Goal: Find specific page/section: Find specific page/section

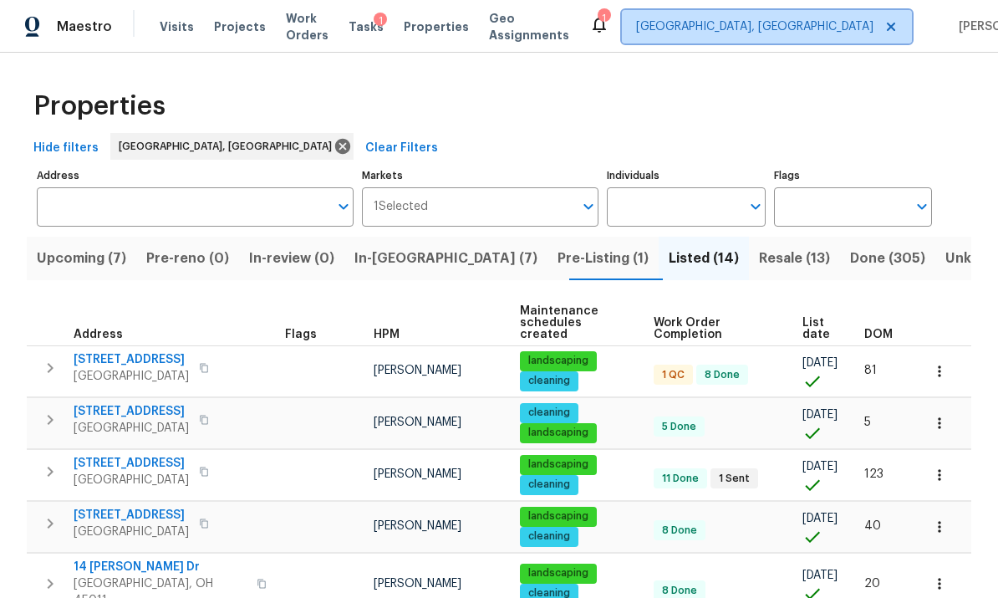
click at [696, 35] on span "[GEOGRAPHIC_DATA], [GEOGRAPHIC_DATA]" at bounding box center [767, 26] width 290 height 33
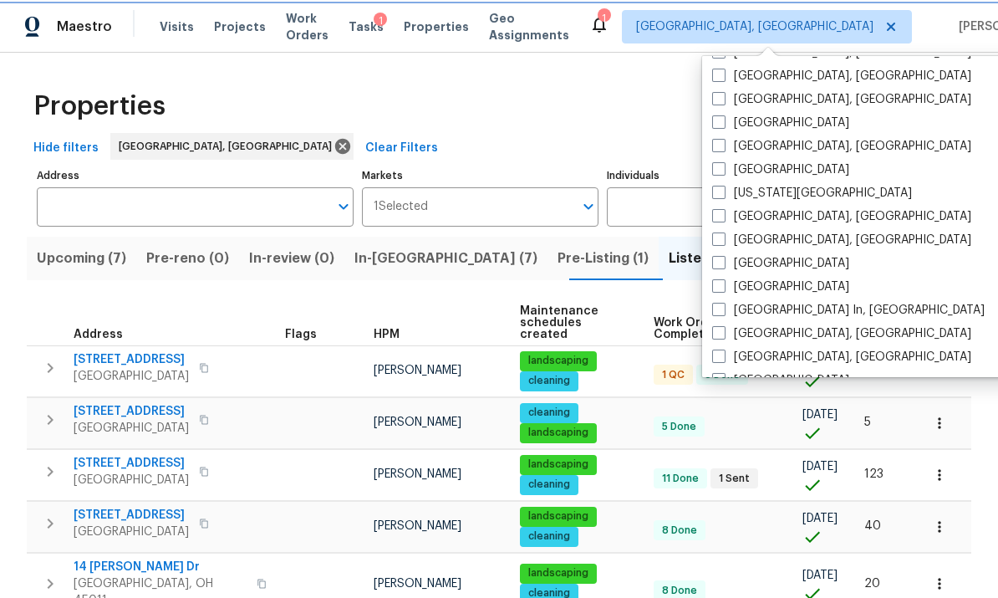
scroll to position [512, 0]
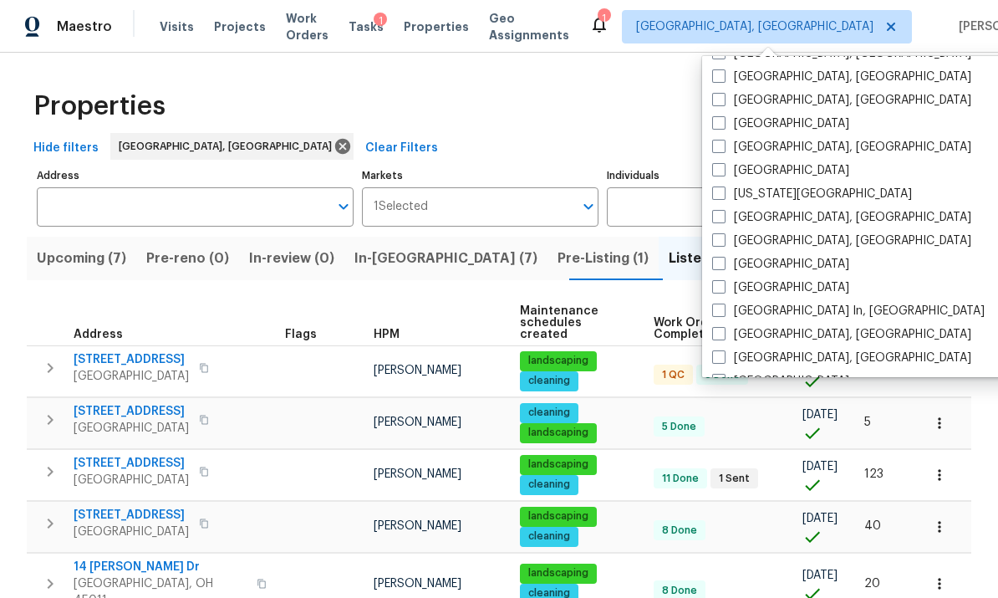
click at [696, 148] on span at bounding box center [718, 146] width 13 height 13
click at [696, 148] on input "[GEOGRAPHIC_DATA], [GEOGRAPHIC_DATA]" at bounding box center [717, 144] width 11 height 11
checkbox input "true"
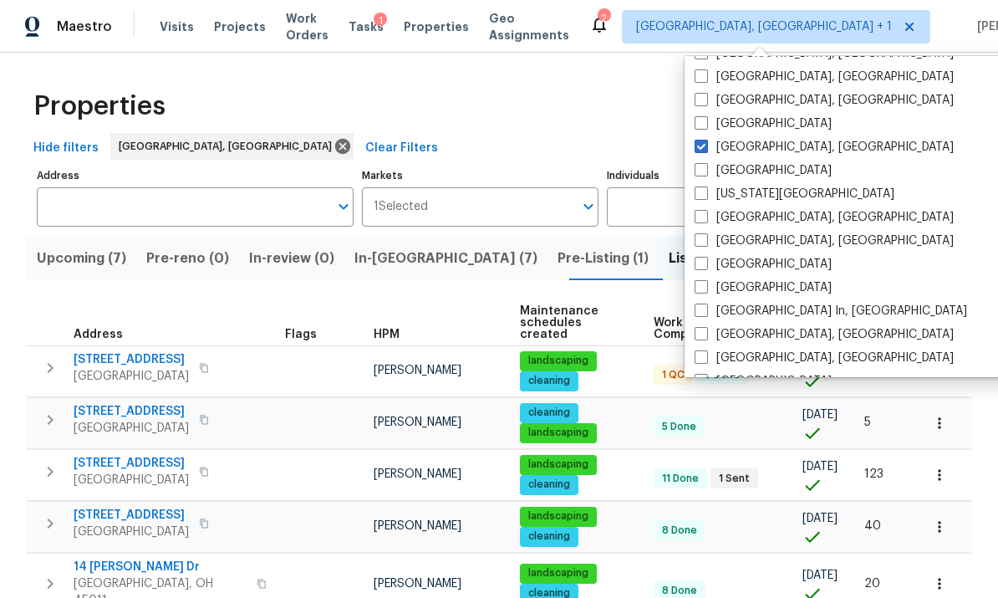
click at [351, 131] on div "Properties" at bounding box center [499, 105] width 944 height 53
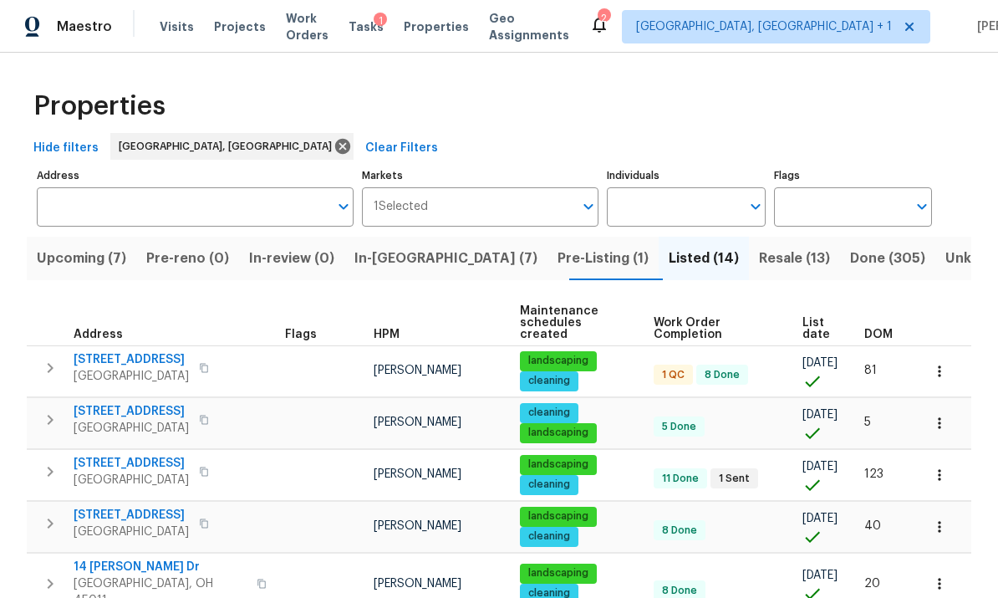
click at [177, 32] on span "Visits" at bounding box center [177, 26] width 34 height 17
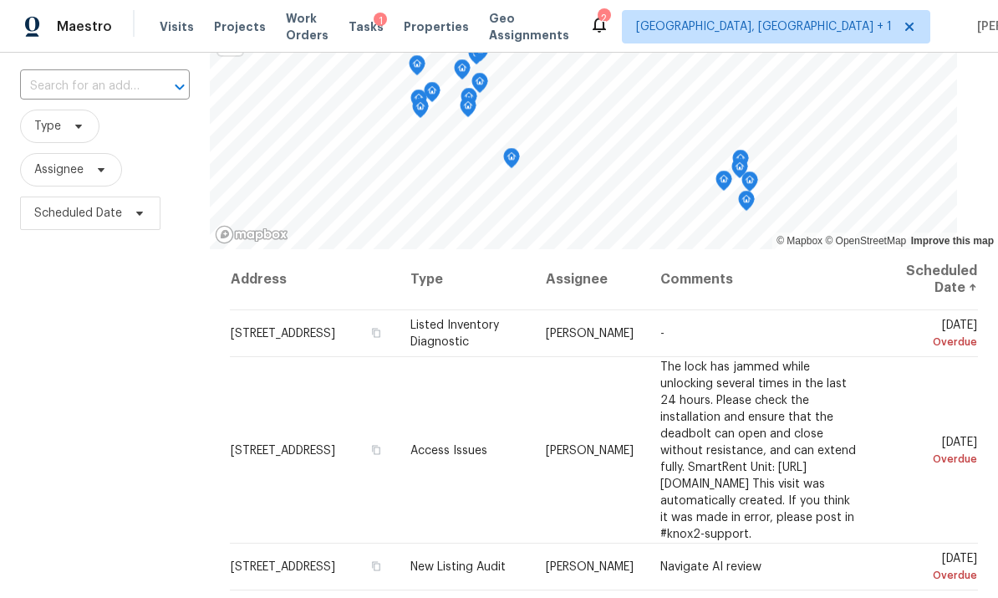
scroll to position [97, 0]
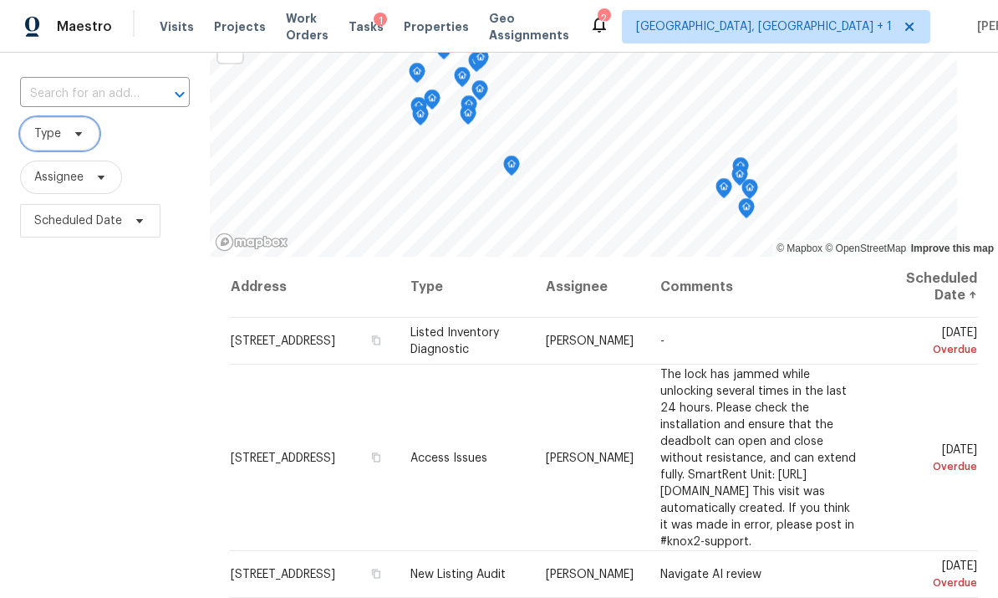
click at [58, 139] on span "Type" at bounding box center [47, 133] width 27 height 17
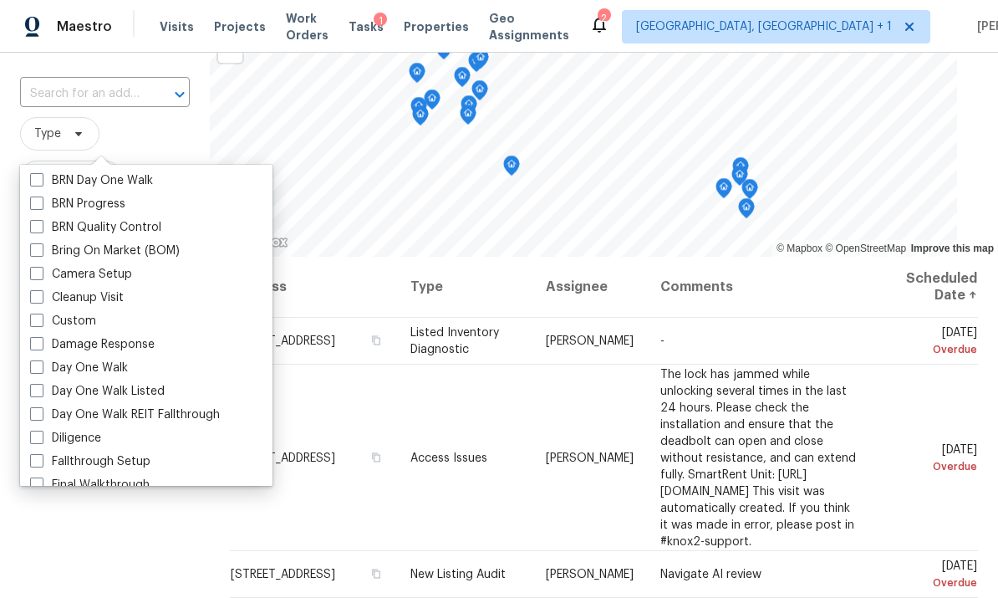
scroll to position [0, 0]
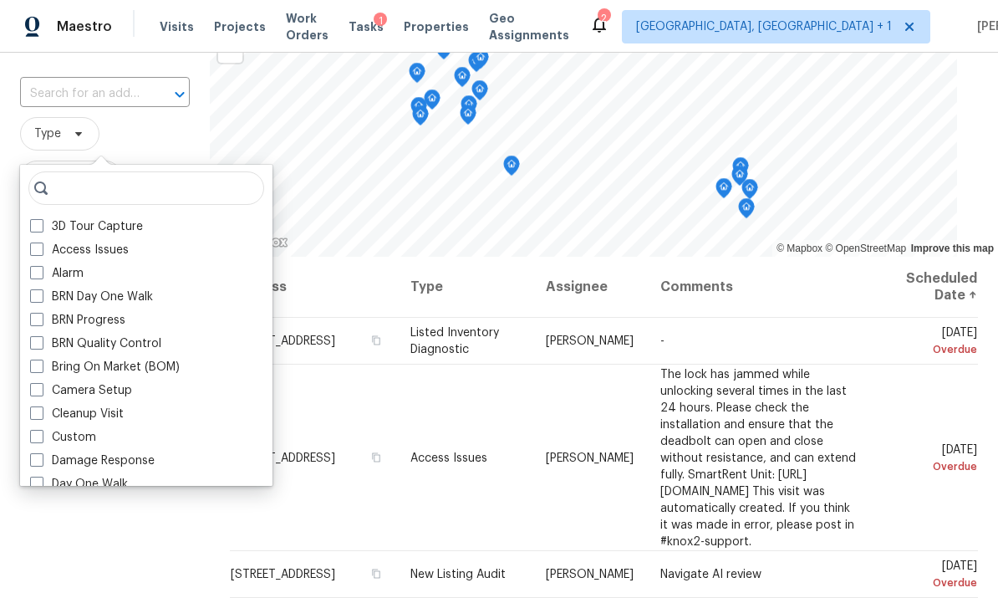
click at [42, 435] on span at bounding box center [36, 436] width 13 height 13
click at [41, 435] on input "Custom" at bounding box center [35, 434] width 11 height 11
checkbox input "true"
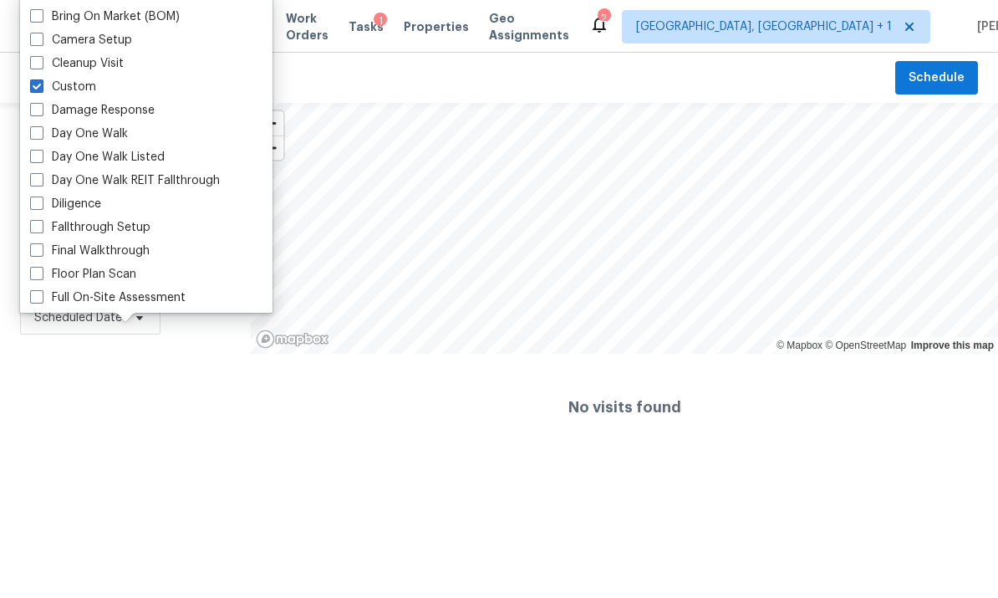
scroll to position [178, 0]
click at [33, 207] on span at bounding box center [36, 202] width 13 height 13
click at [33, 206] on input "Diligence" at bounding box center [35, 200] width 11 height 11
checkbox input "true"
click at [34, 89] on span at bounding box center [36, 85] width 13 height 13
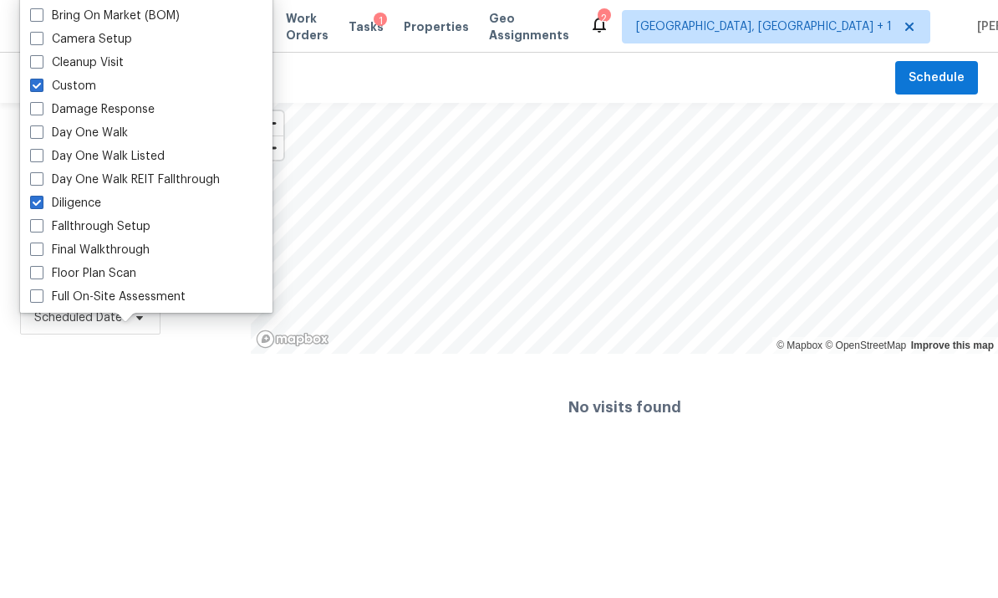
click at [34, 89] on input "Custom" at bounding box center [35, 83] width 11 height 11
checkbox input "false"
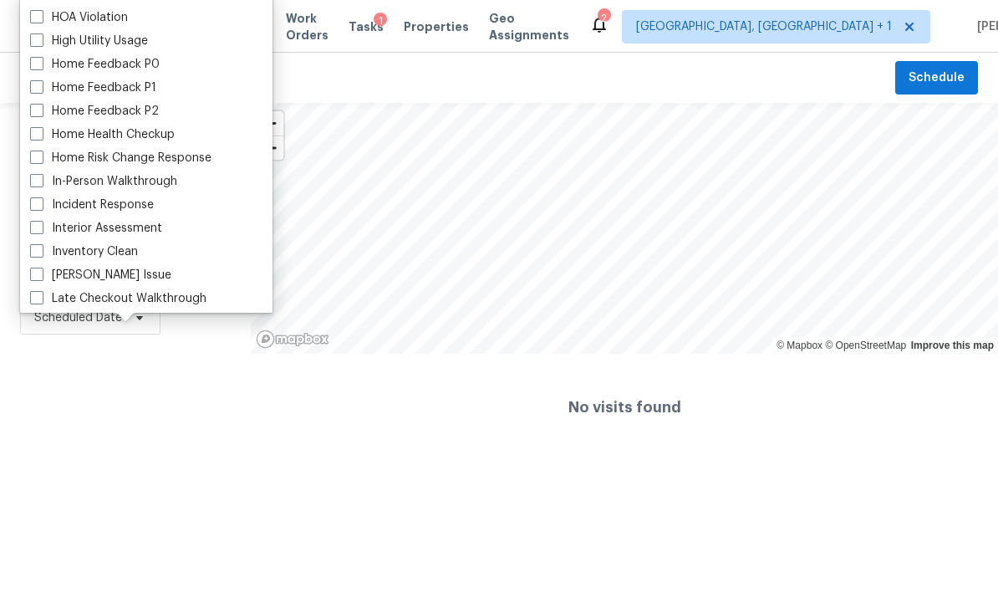
scroll to position [491, 0]
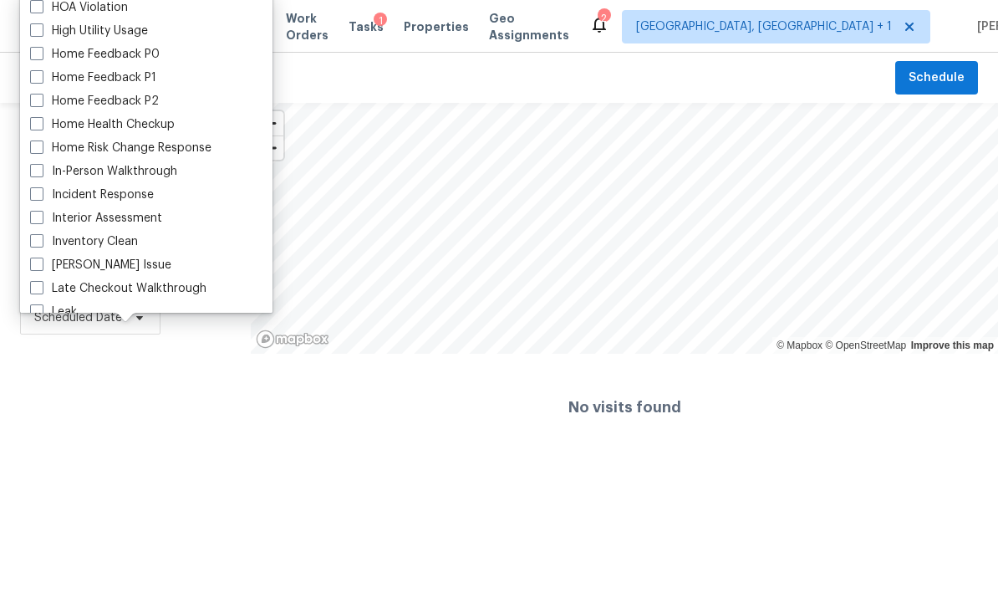
click at [37, 176] on span at bounding box center [36, 170] width 13 height 13
click at [37, 174] on input "In-Person Walkthrough" at bounding box center [35, 168] width 11 height 11
checkbox input "true"
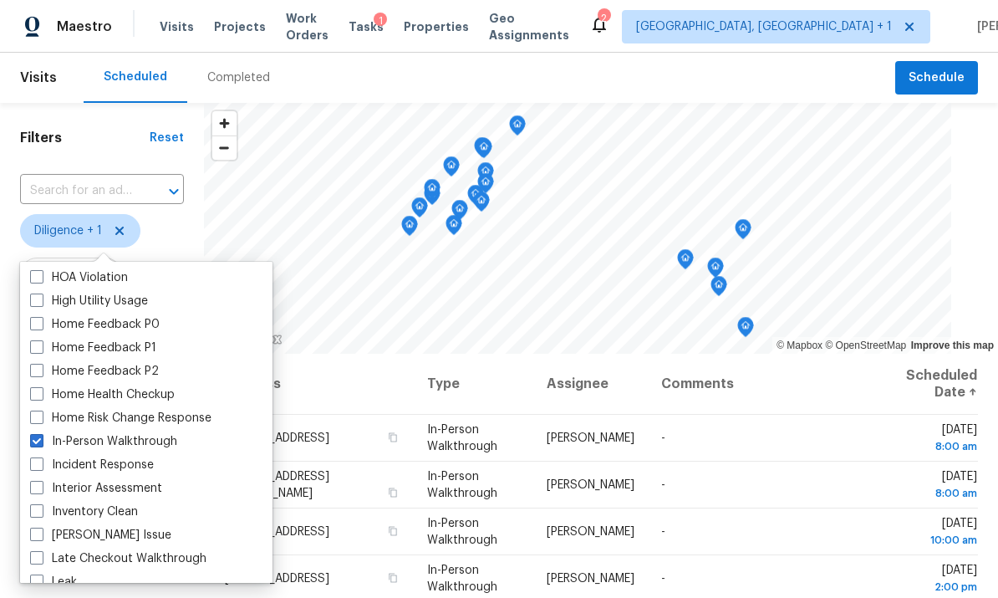
click at [362, 372] on th "Address" at bounding box center [319, 384] width 190 height 61
